Goal: Task Accomplishment & Management: Understand process/instructions

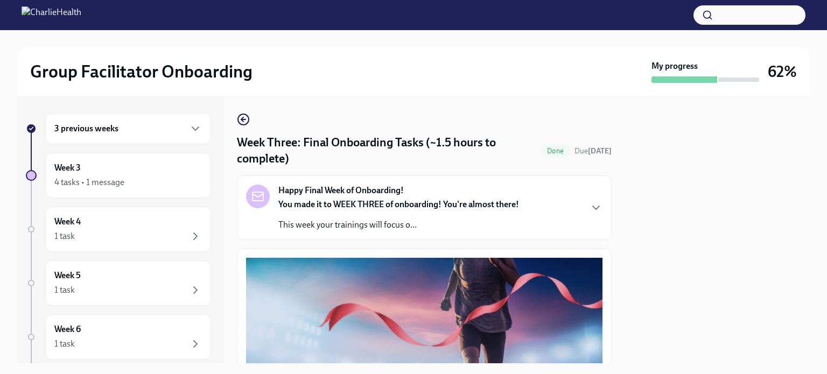
click at [240, 123] on circle "button" at bounding box center [243, 119] width 11 height 11
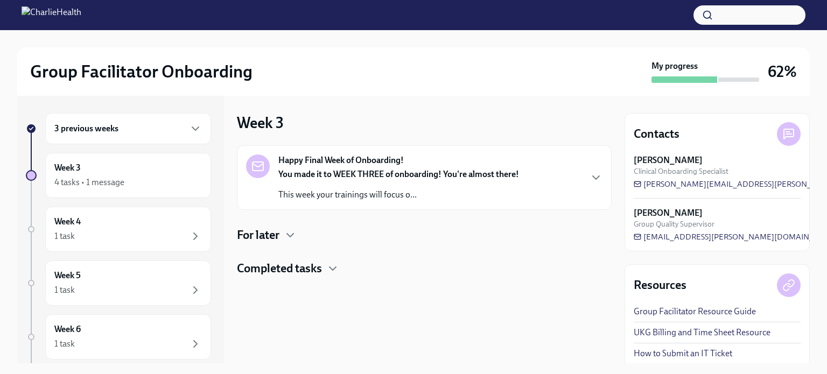
click at [189, 123] on icon "button" at bounding box center [195, 128] width 13 height 13
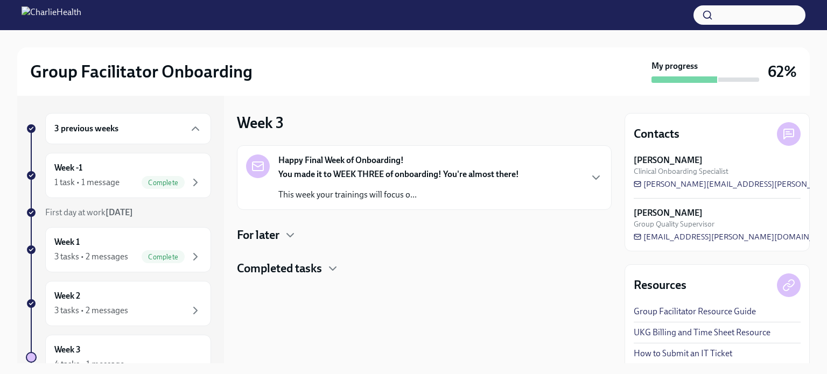
click at [189, 182] on icon "button" at bounding box center [195, 182] width 13 height 13
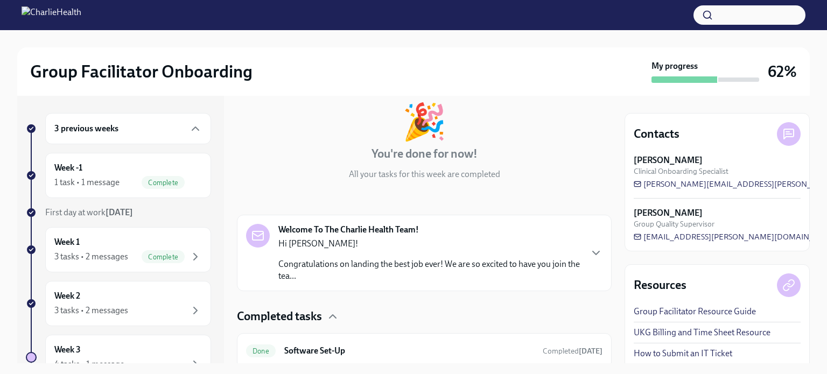
scroll to position [97, 0]
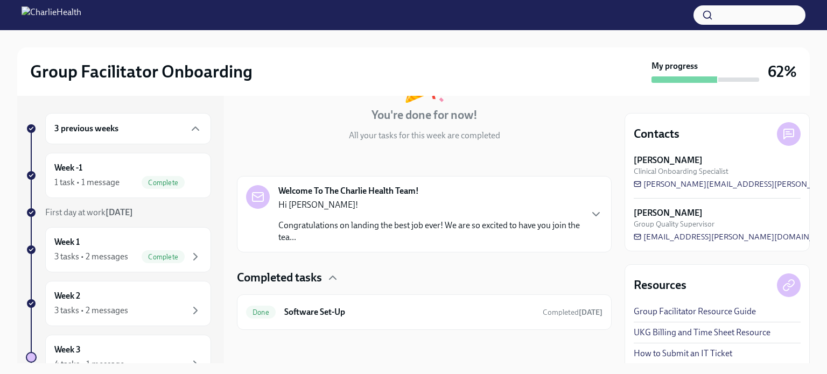
click at [575, 206] on div "Welcome To The Charlie Health Team! Hi [PERSON_NAME]! Congratulations on landin…" at bounding box center [424, 214] width 356 height 58
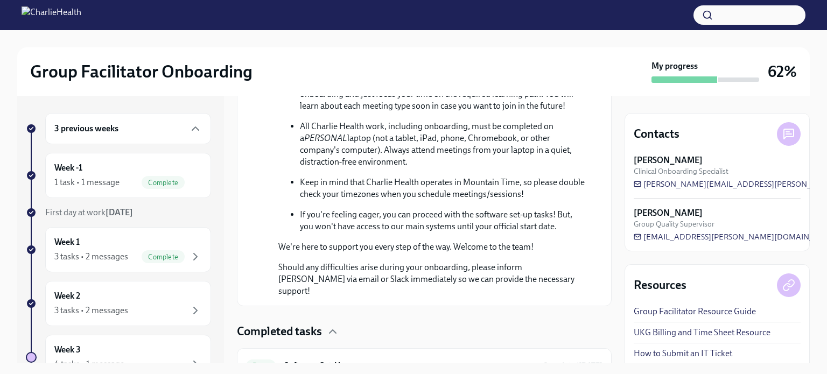
scroll to position [641, 0]
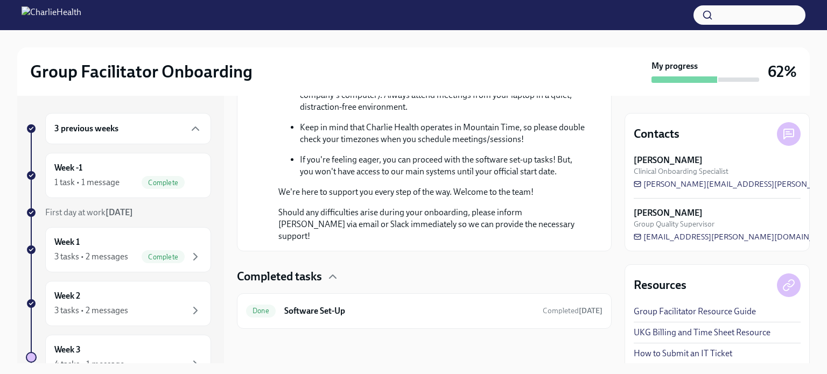
click at [322, 313] on h6 "Software Set-Up" at bounding box center [409, 311] width 250 height 12
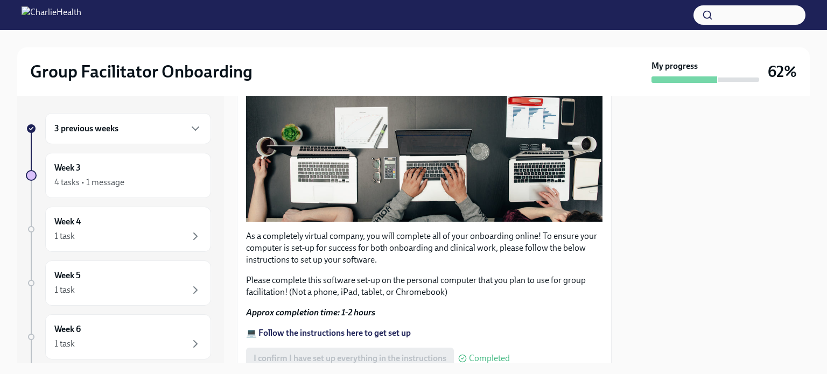
scroll to position [379, 0]
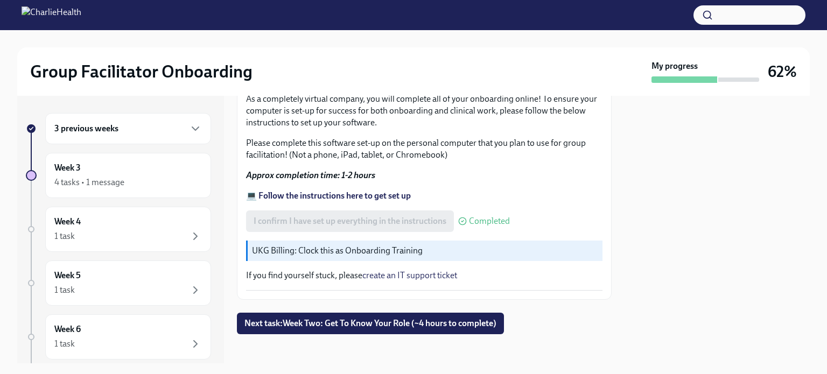
click at [367, 321] on span "Next task : Week Two: Get To Know Your Role (~4 hours to complete)" at bounding box center [370, 323] width 252 height 11
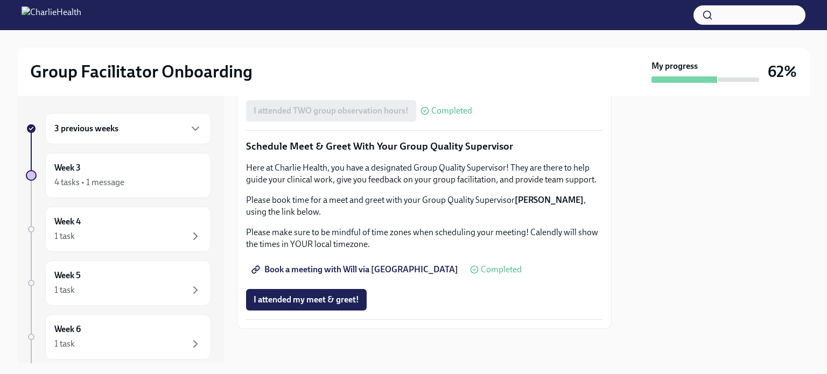
scroll to position [1060, 0]
click at [284, 303] on span "I attended my meet & greet!" at bounding box center [305, 299] width 105 height 11
click at [174, 230] on div "1 task" at bounding box center [127, 236] width 147 height 13
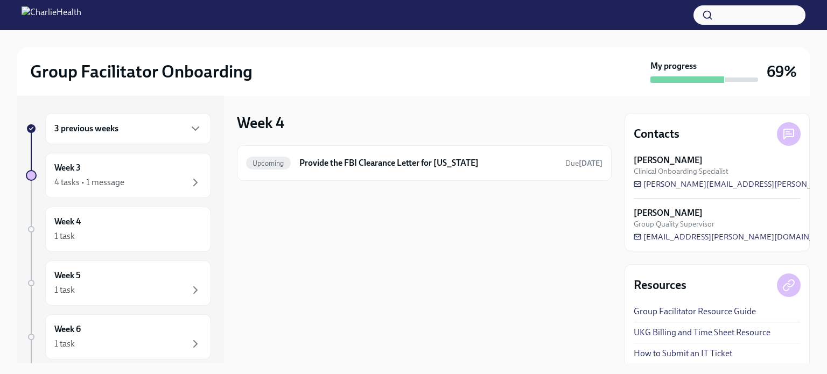
click at [412, 165] on h6 "Provide the FBI Clearance Letter for [US_STATE]" at bounding box center [427, 163] width 257 height 12
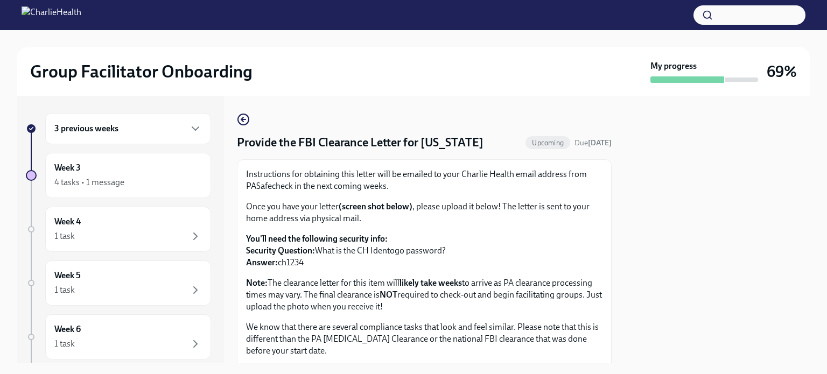
click at [173, 119] on div "3 previous weeks" at bounding box center [128, 128] width 166 height 31
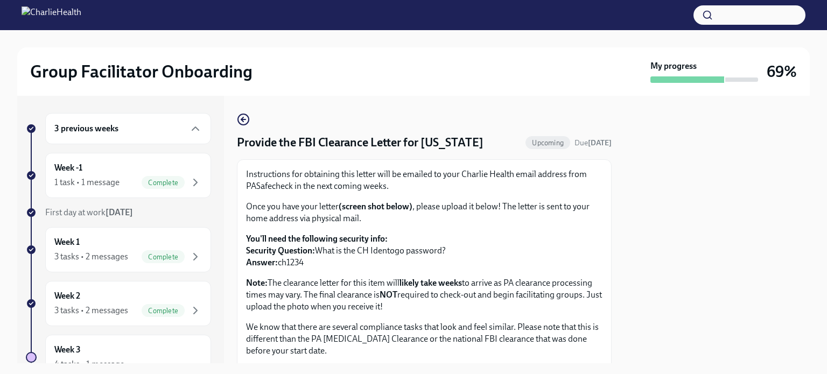
click at [157, 236] on div "Week 1 3 tasks • 2 messages Complete" at bounding box center [127, 249] width 147 height 27
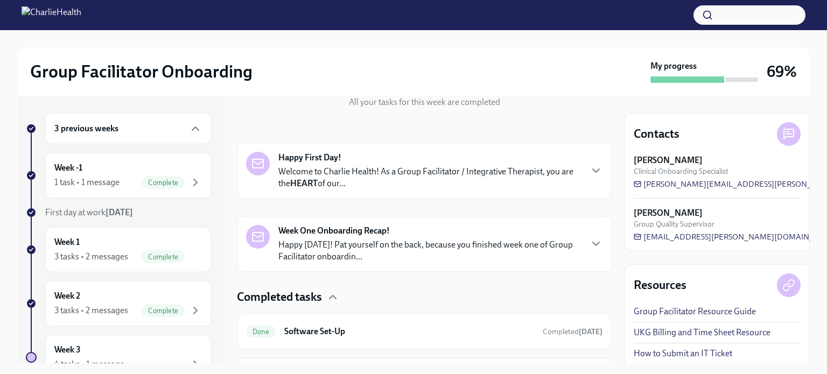
scroll to position [132, 0]
click at [564, 174] on p "Welcome to Charlie Health! As a Group Facilitator / Integrative Therapist, you …" at bounding box center [429, 176] width 302 height 24
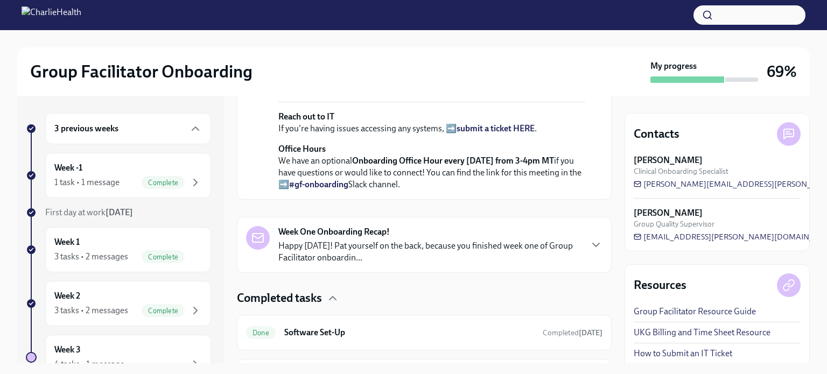
scroll to position [602, 0]
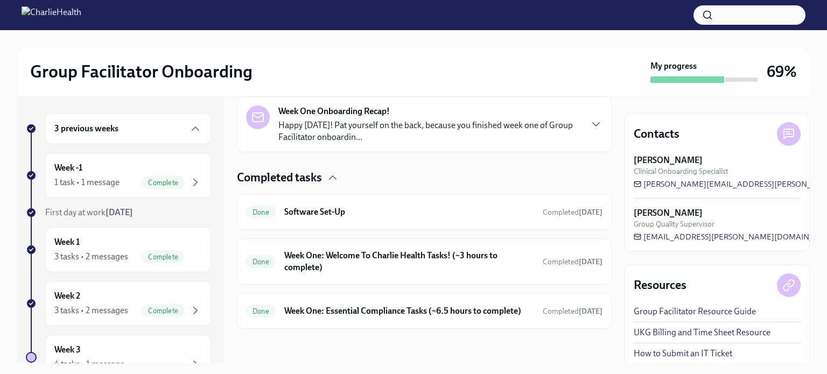
click at [573, 143] on div "Week One Onboarding Recap! Happy [DATE]! Pat yourself on the back, because you …" at bounding box center [424, 124] width 356 height 38
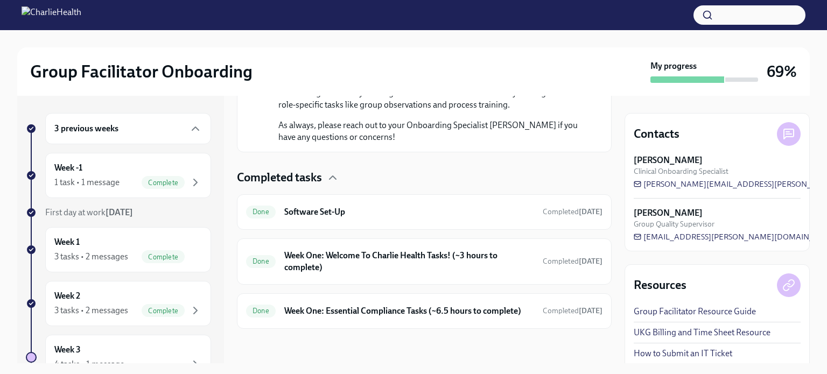
scroll to position [1264, 0]
click at [399, 206] on h6 "Software Set-Up" at bounding box center [409, 212] width 250 height 12
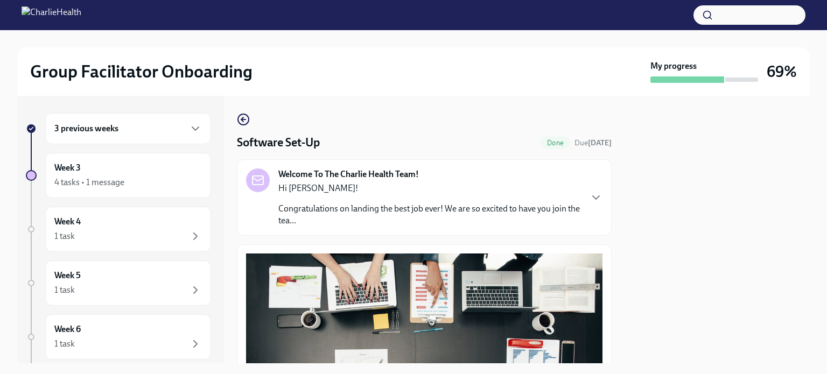
click at [243, 115] on icon "button" at bounding box center [243, 119] width 13 height 13
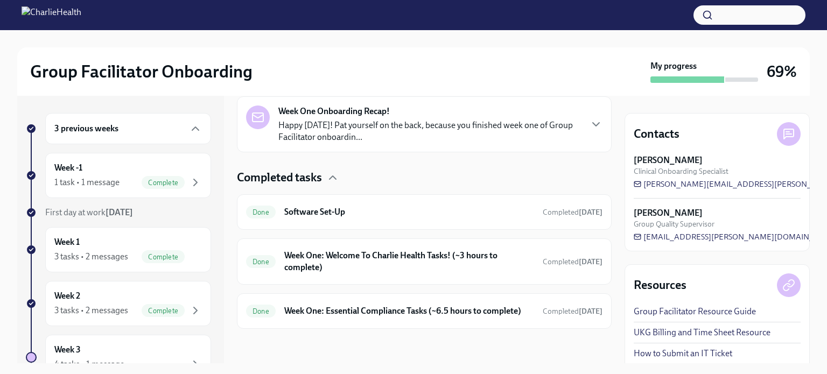
scroll to position [259, 0]
click at [536, 238] on div "Done Week One: Welcome To Charlie Health Tasks! (~3 hours to complete) Complete…" at bounding box center [424, 261] width 375 height 46
click at [524, 119] on p "Happy [DATE]! Pat yourself on the back, because you finished week one of Group …" at bounding box center [429, 131] width 302 height 24
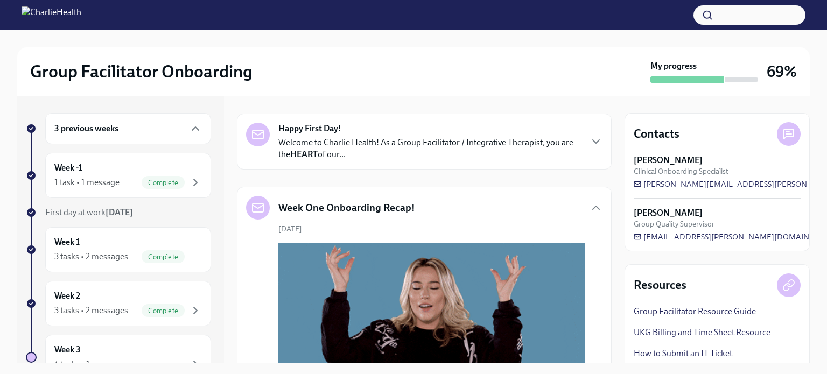
scroll to position [164, 0]
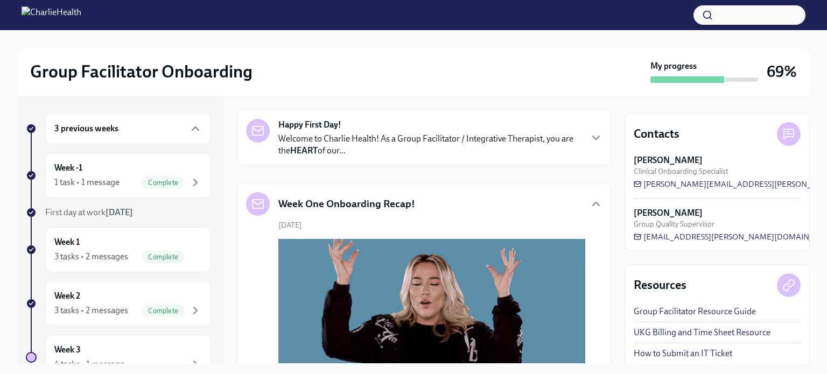
click at [571, 133] on p "Welcome to Charlie Health! As a Group Facilitator / Integrative Therapist, you …" at bounding box center [429, 145] width 302 height 24
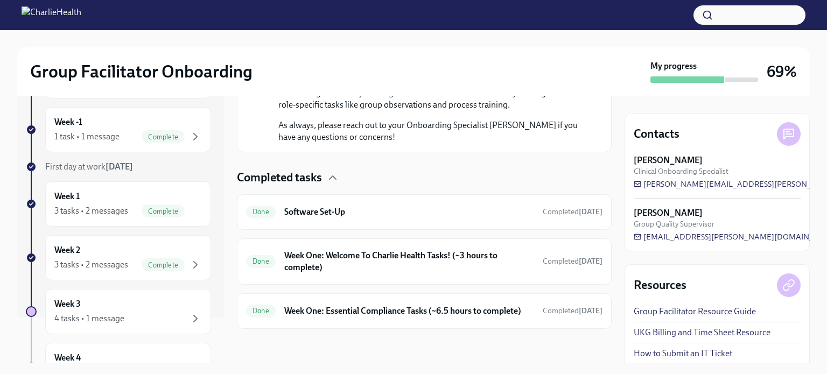
scroll to position [0, 0]
